Goal: Task Accomplishment & Management: Manage account settings

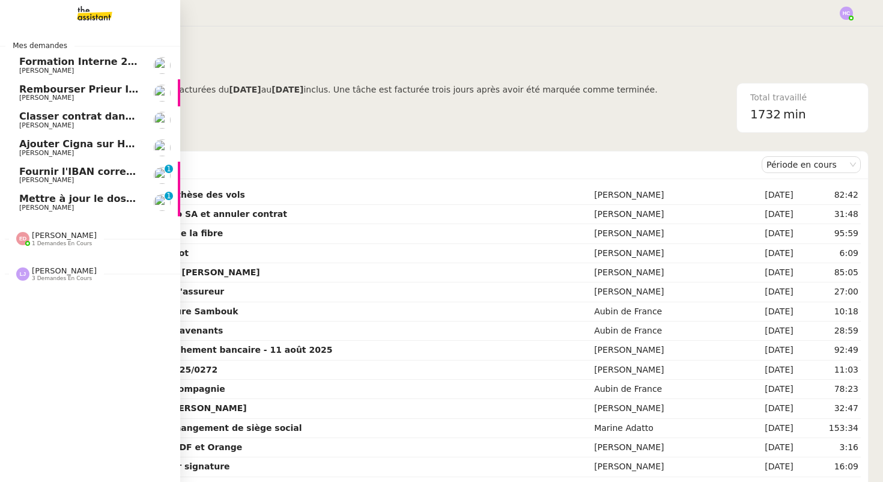
click at [48, 199] on span "Mettre à jour le dossier sinistre" at bounding box center [104, 198] width 171 height 11
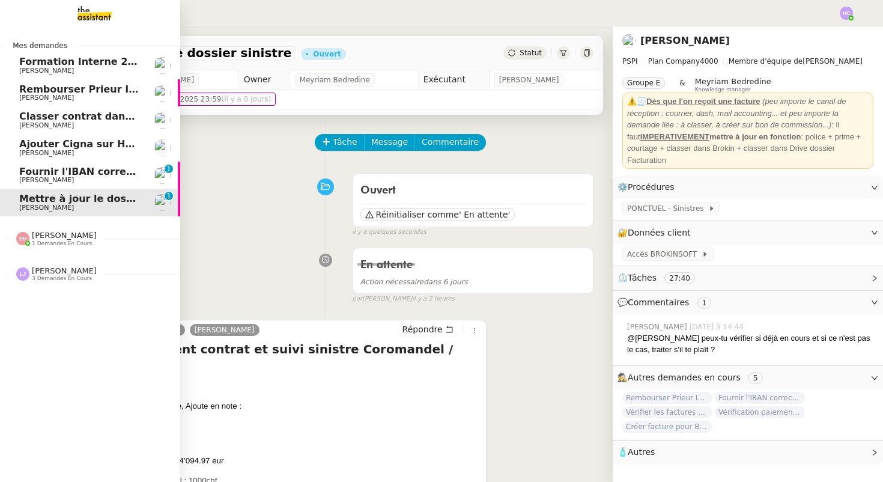
click at [93, 175] on span "Fournir l'IBAN correct à l'assureur" at bounding box center [111, 171] width 184 height 11
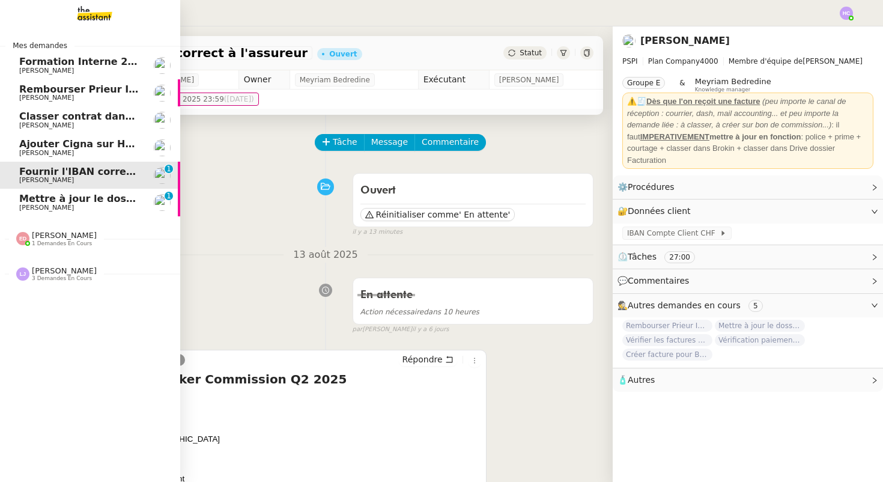
click at [90, 199] on span "Mettre à jour le dossier sinistre" at bounding box center [104, 198] width 171 height 11
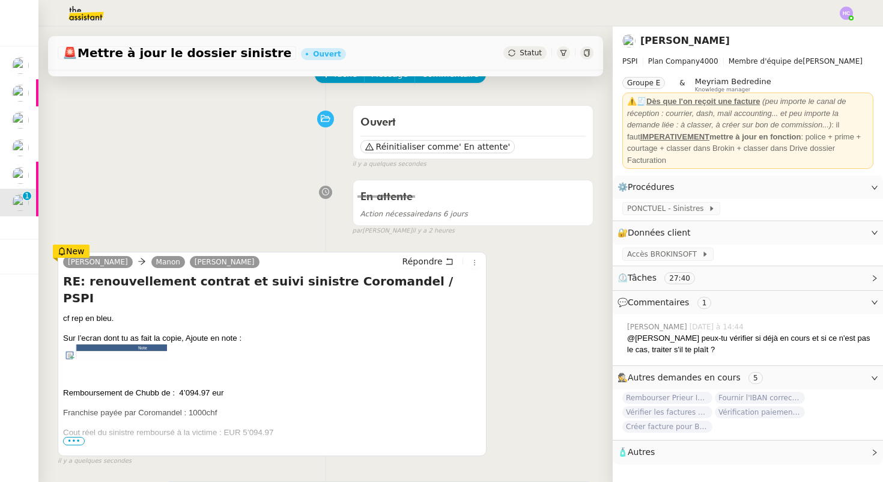
scroll to position [85, 0]
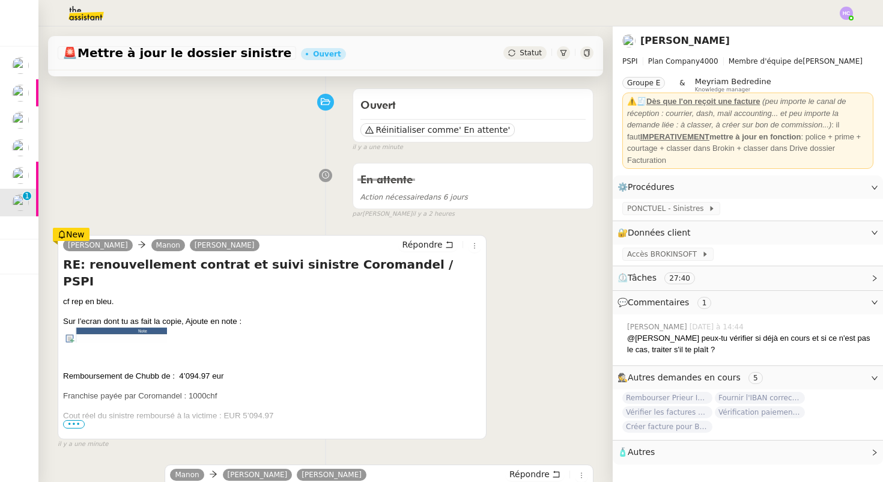
click at [115, 327] on img at bounding box center [115, 335] width 104 height 16
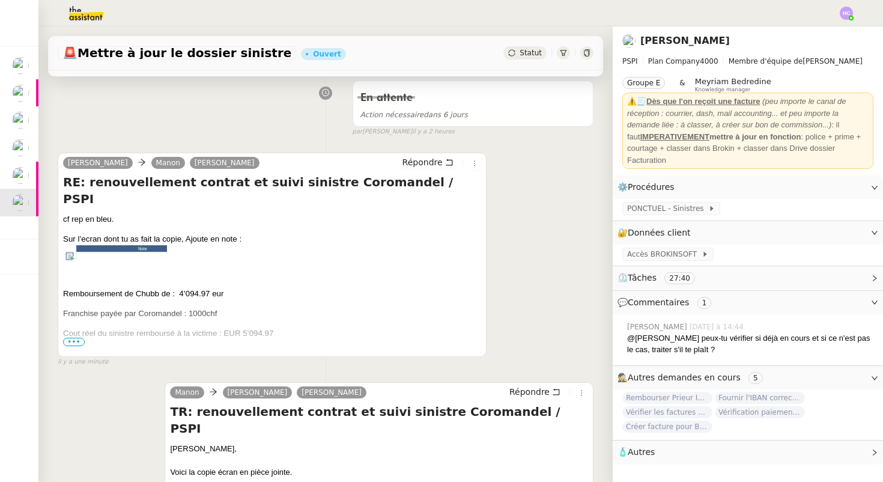
scroll to position [171, 0]
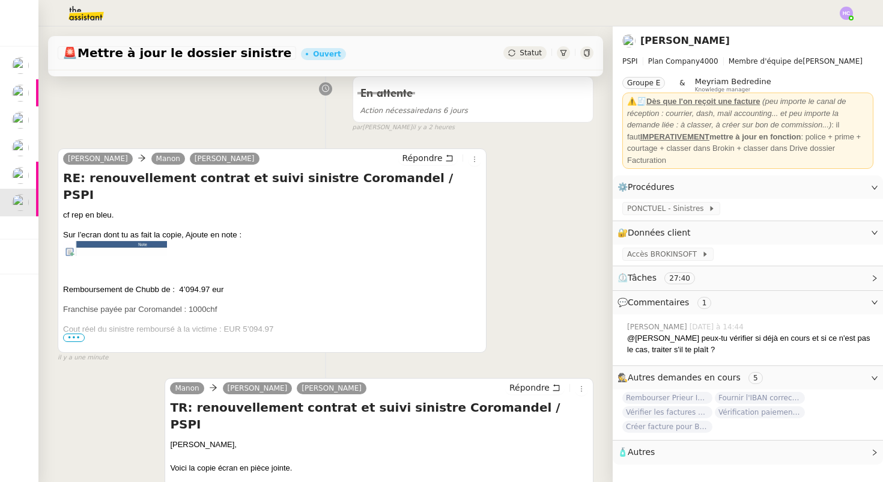
click at [130, 264] on p at bounding box center [272, 270] width 418 height 12
click at [78, 334] on span "•••" at bounding box center [74, 337] width 22 height 8
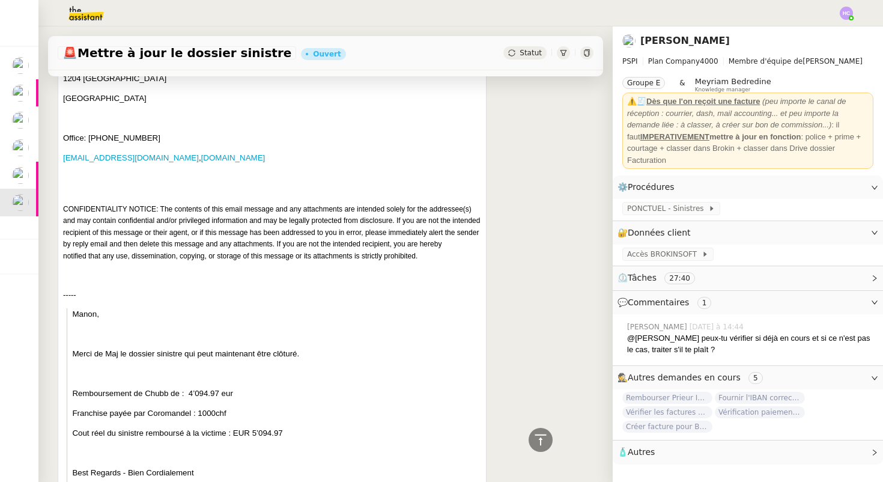
scroll to position [1648, 0]
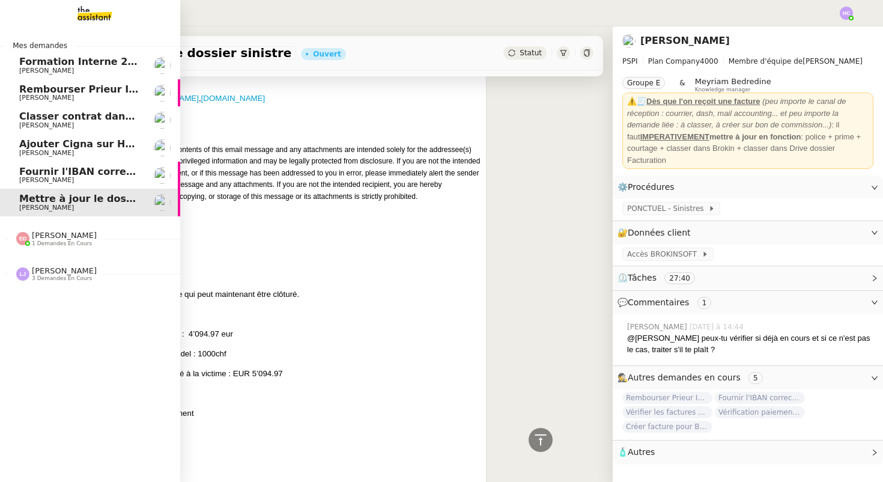
click at [39, 181] on span "[PERSON_NAME]" at bounding box center [46, 180] width 55 height 8
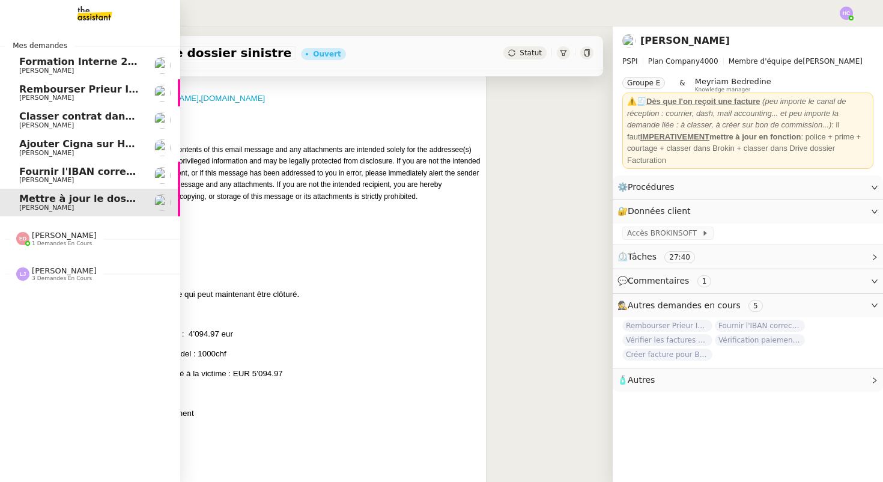
scroll to position [153, 0]
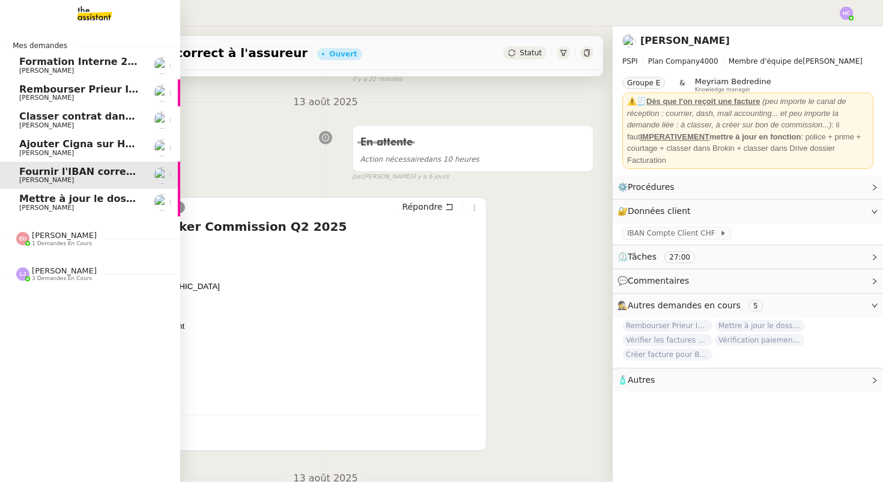
click at [47, 198] on span "Mettre à jour le dossier sinistre" at bounding box center [104, 198] width 171 height 11
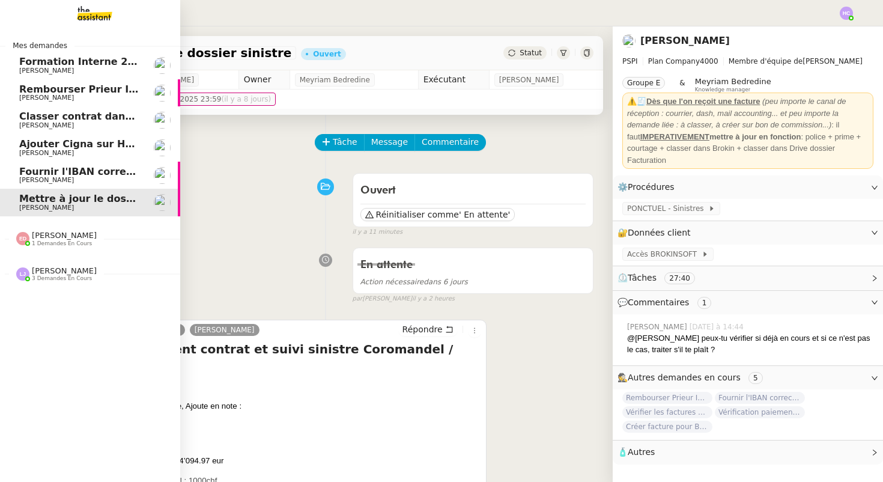
click at [41, 177] on div "Fournir l'IBAN correct à l'assureur [PERSON_NAME]" at bounding box center [79, 175] width 121 height 18
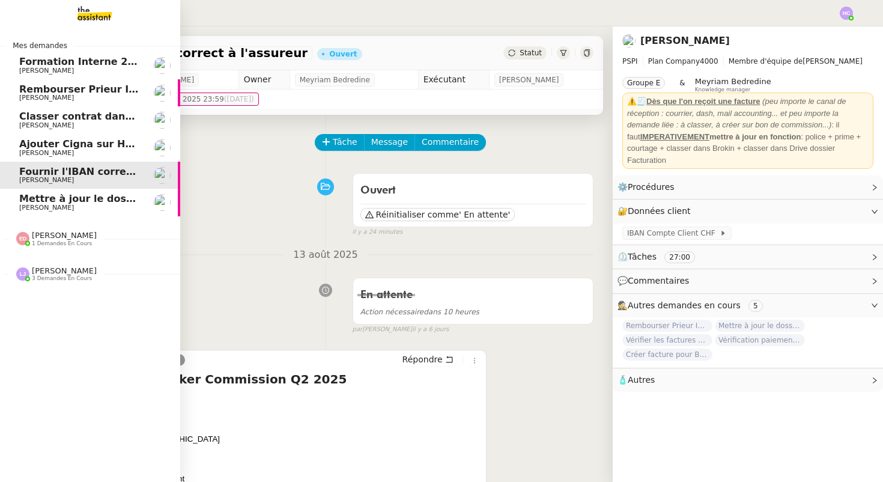
click at [73, 92] on span "Rembourser Prieur Immo SA et annuler contrat" at bounding box center [147, 89] width 256 height 11
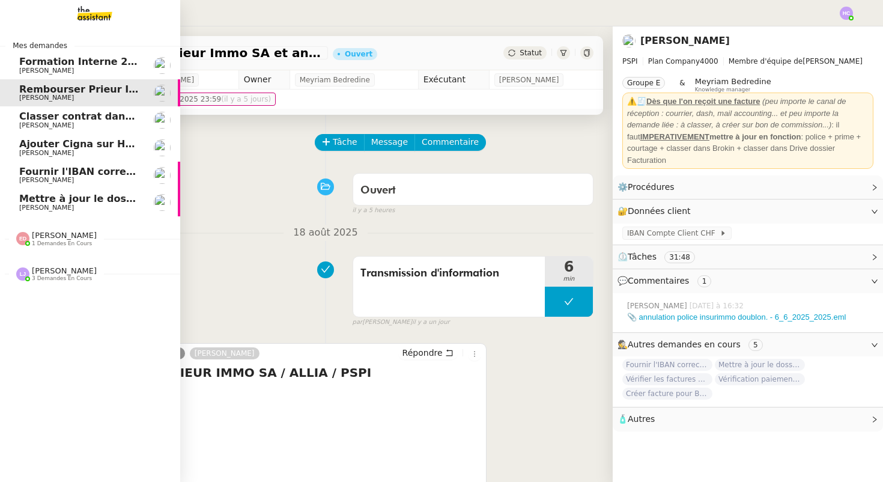
click at [40, 173] on span "Fournir l'IBAN correct à l'assureur" at bounding box center [111, 171] width 184 height 11
